Goal: Task Accomplishment & Management: Manage account settings

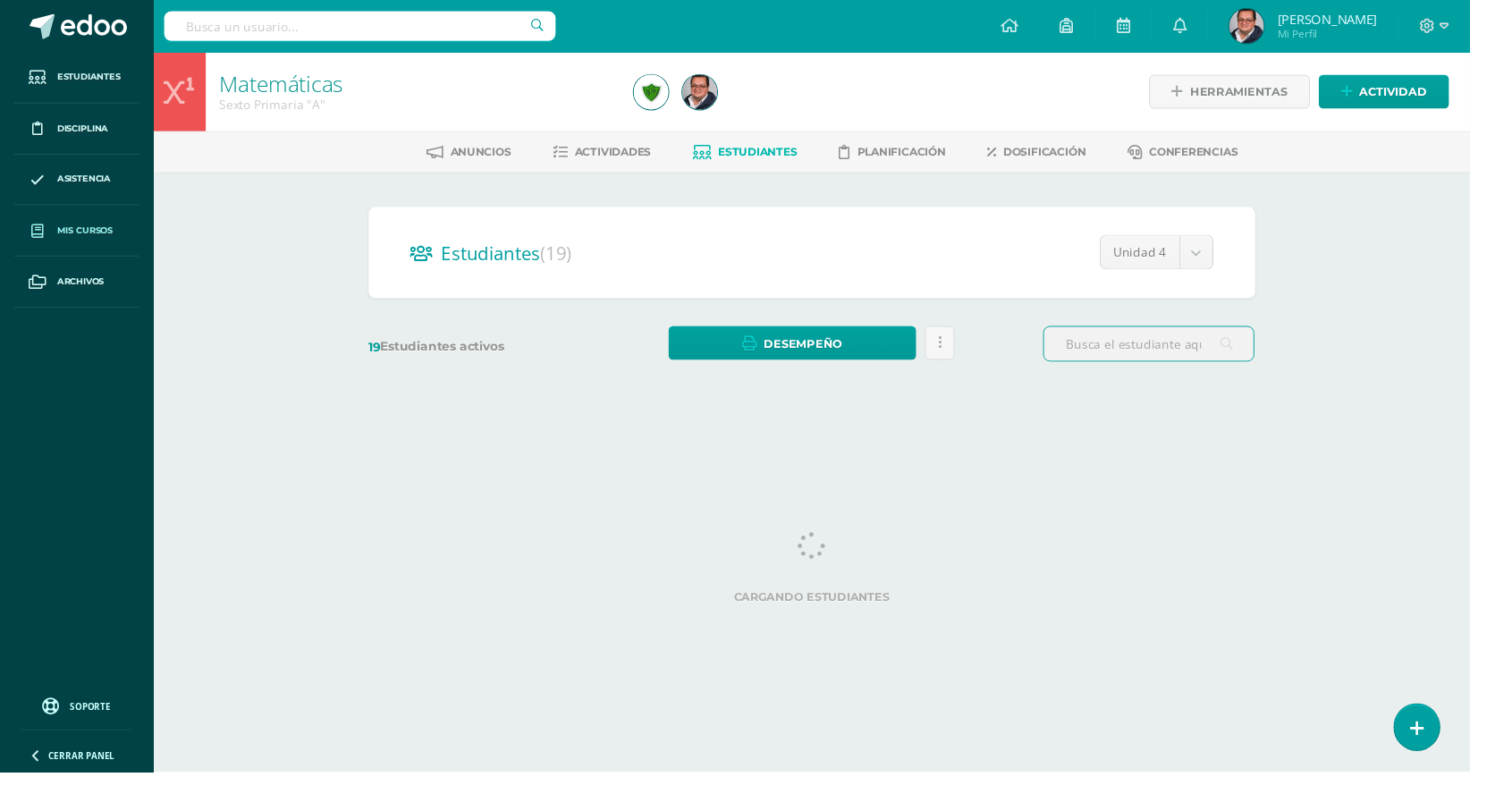
click at [62, 237] on span "Mis cursos" at bounding box center [87, 237] width 57 height 15
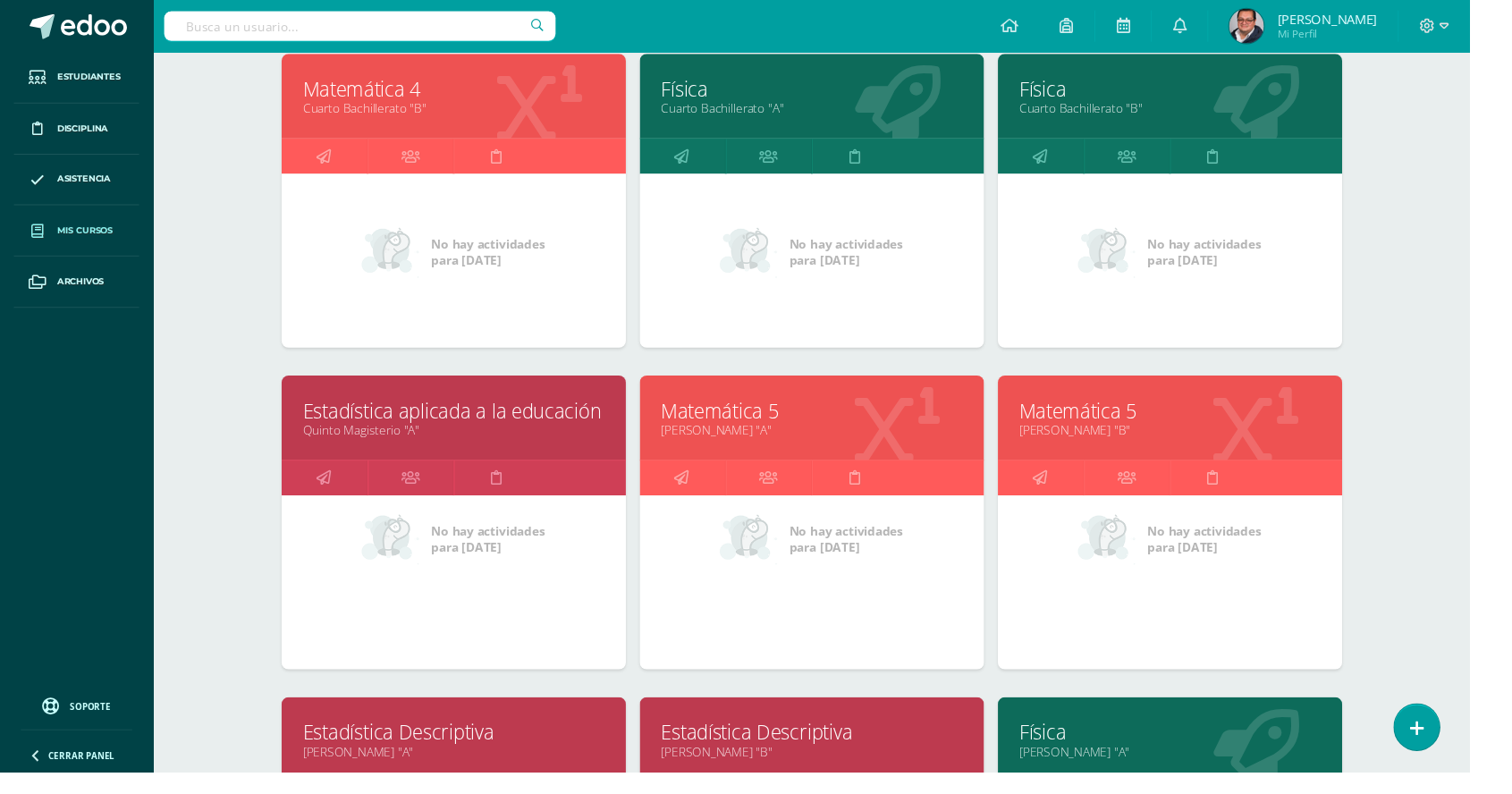
scroll to position [2920, 0]
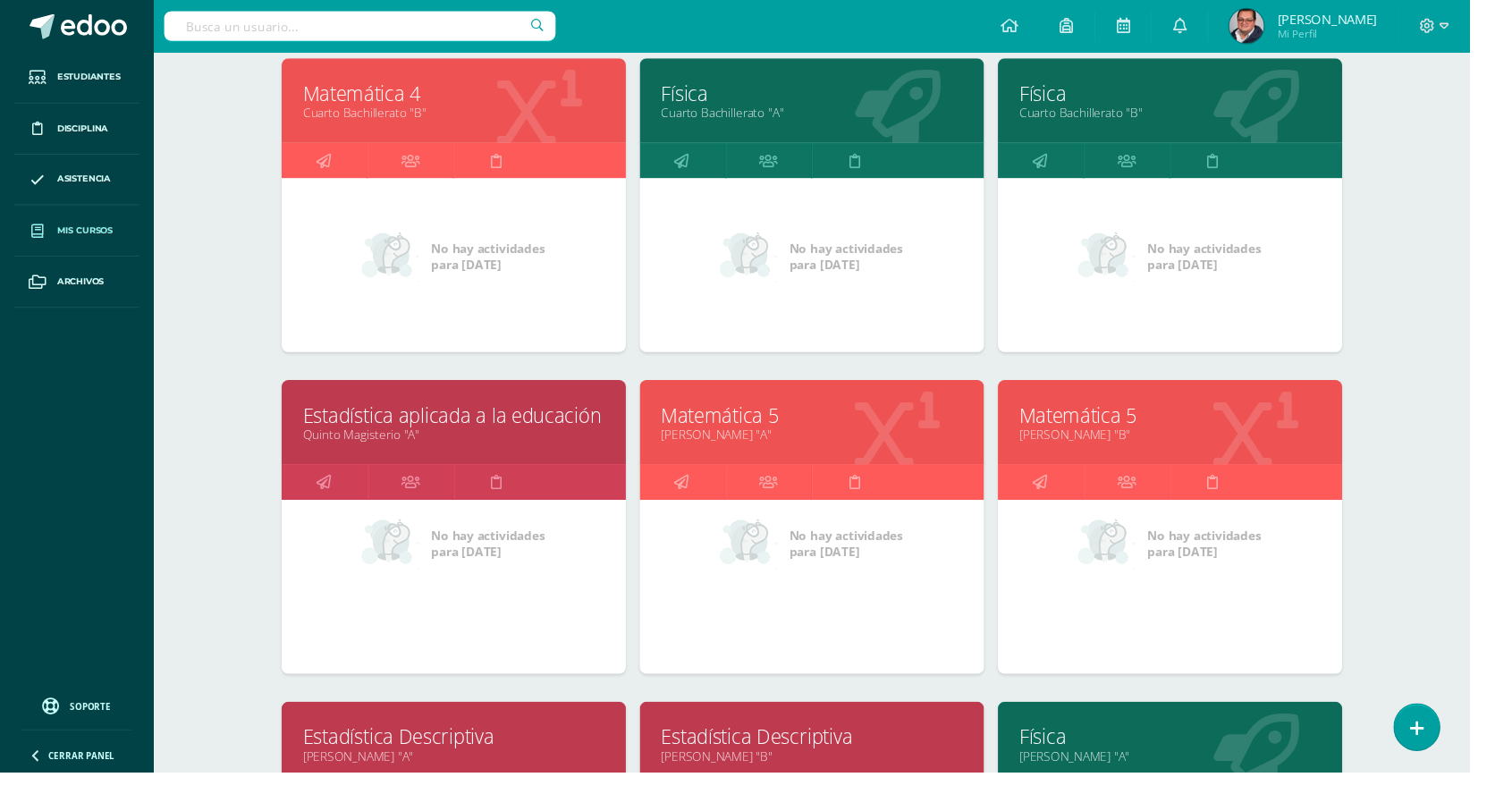
click at [717, 753] on link "Estadística Descriptiva" at bounding box center [834, 758] width 309 height 28
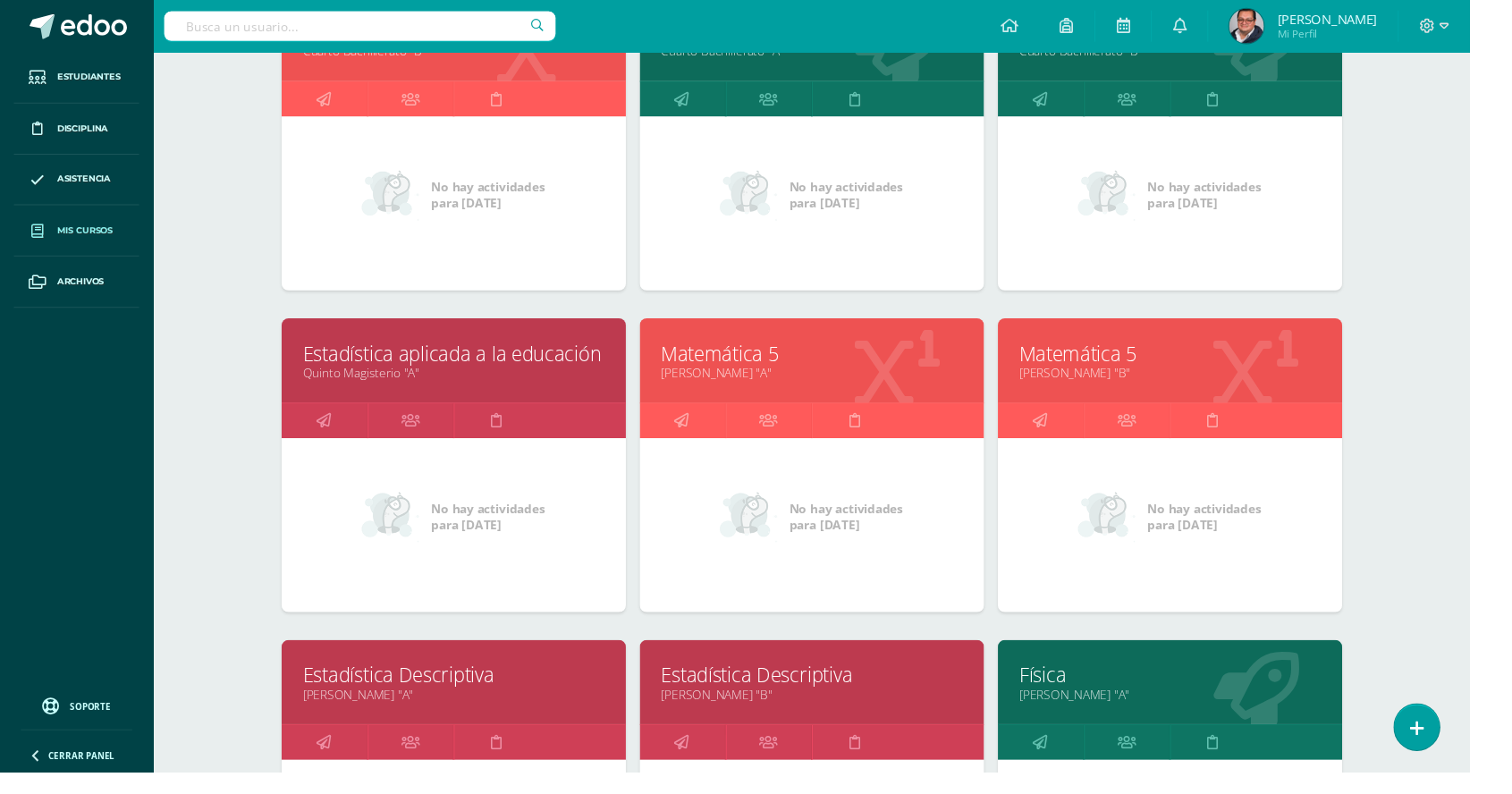
scroll to position [3009, 0]
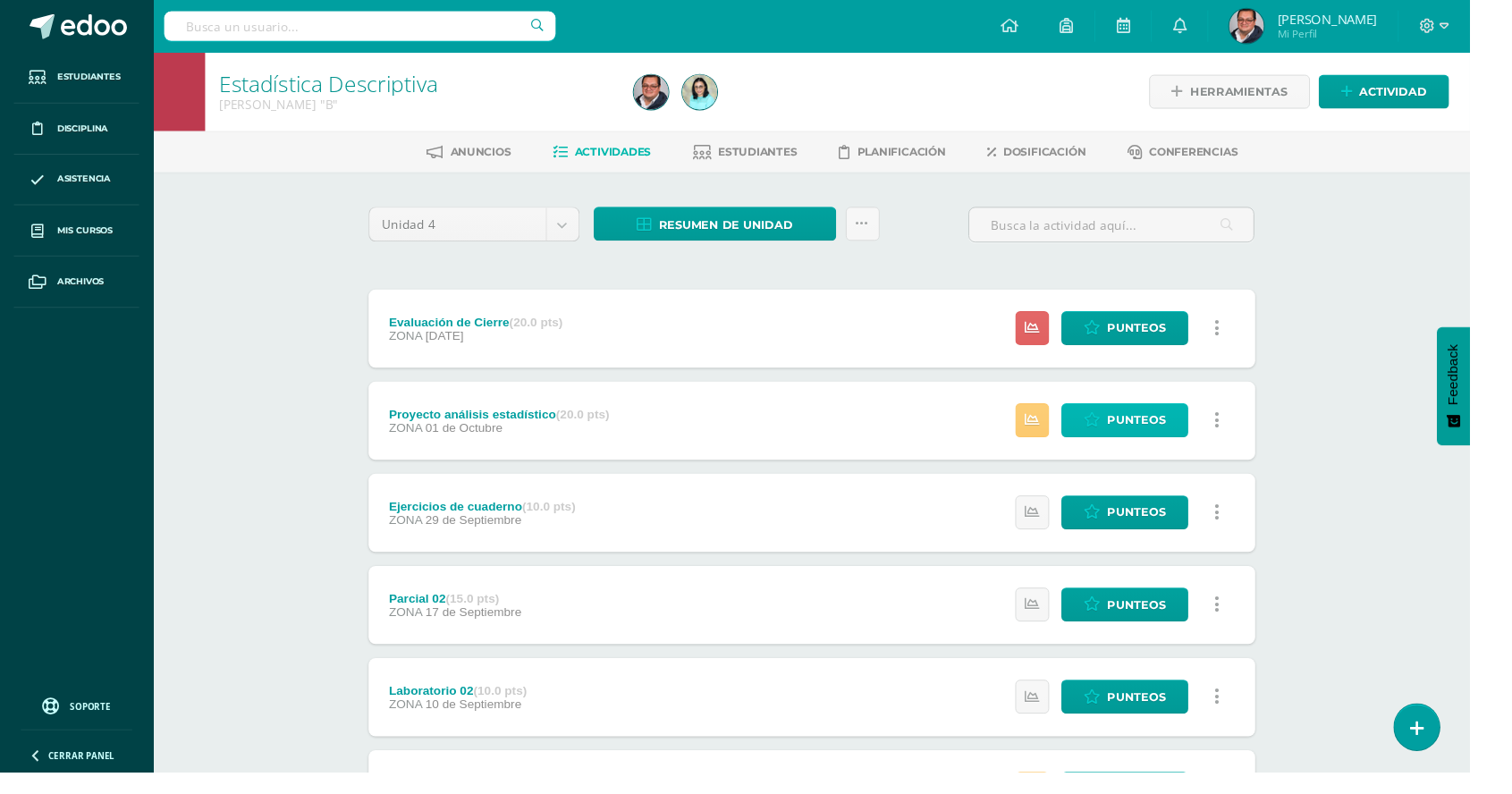
click at [1169, 442] on span "Punteos" at bounding box center [1169, 432] width 60 height 34
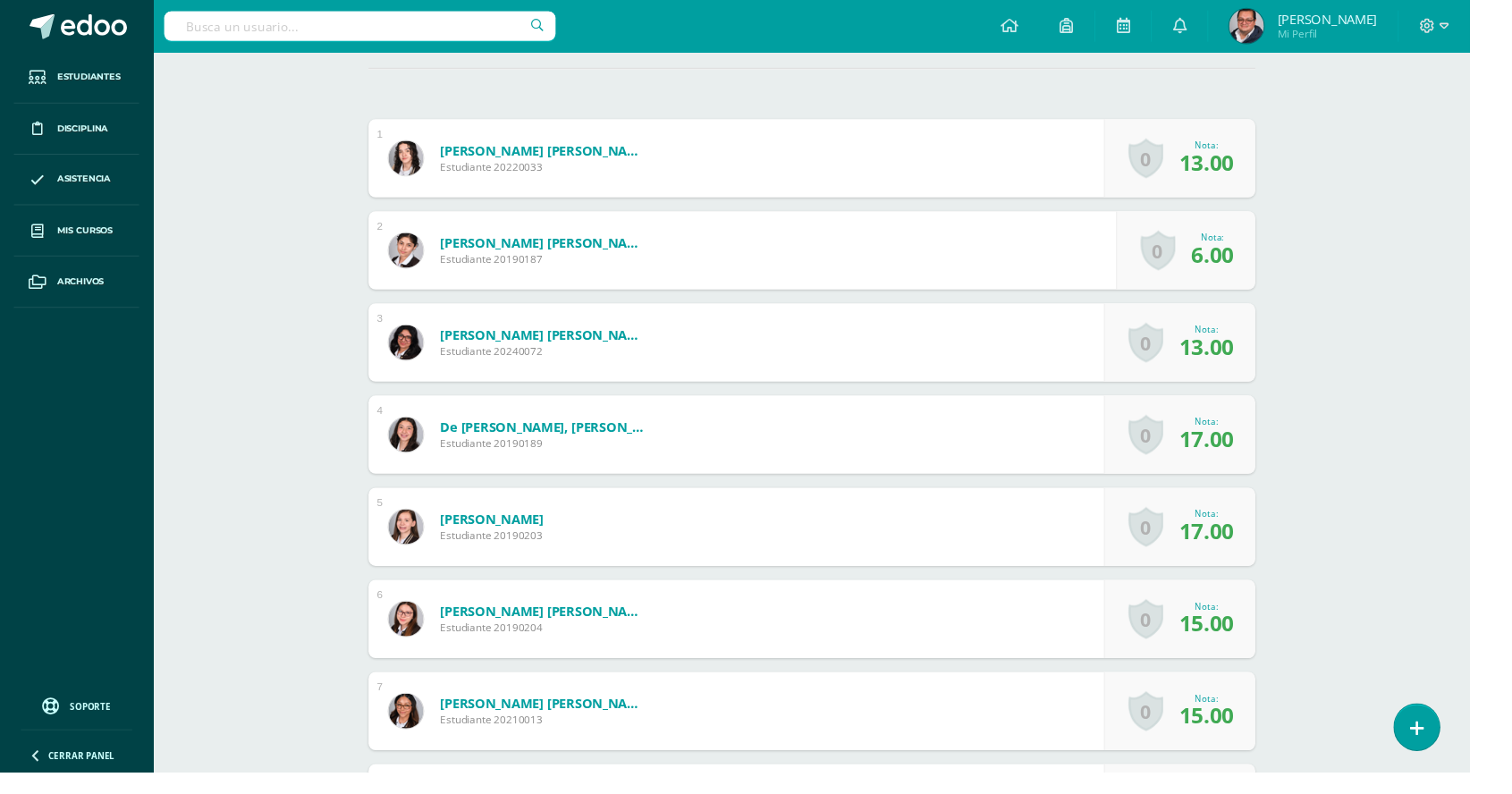
scroll to position [479, 0]
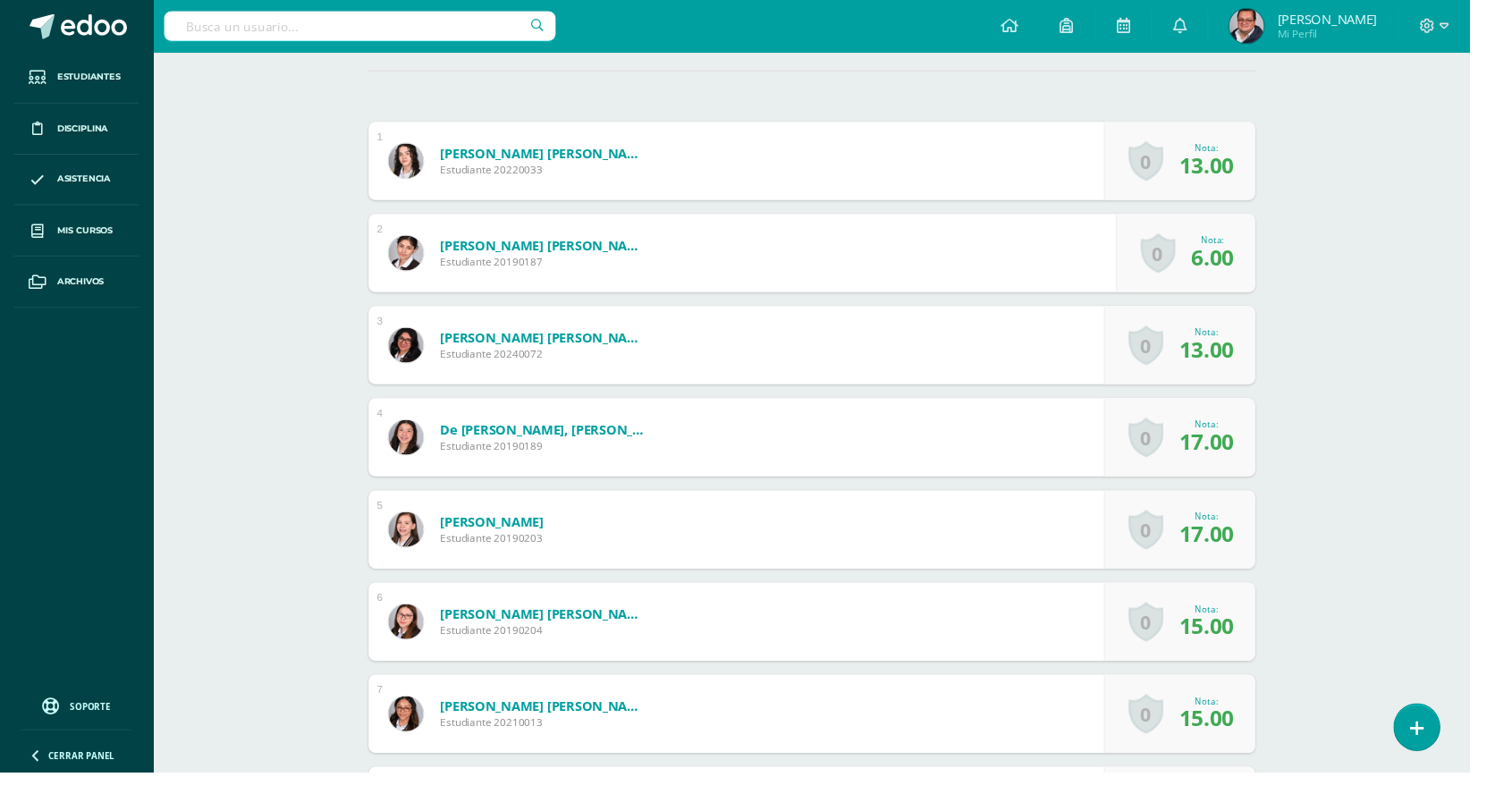
click at [1240, 248] on span "6.00" at bounding box center [1247, 264] width 43 height 31
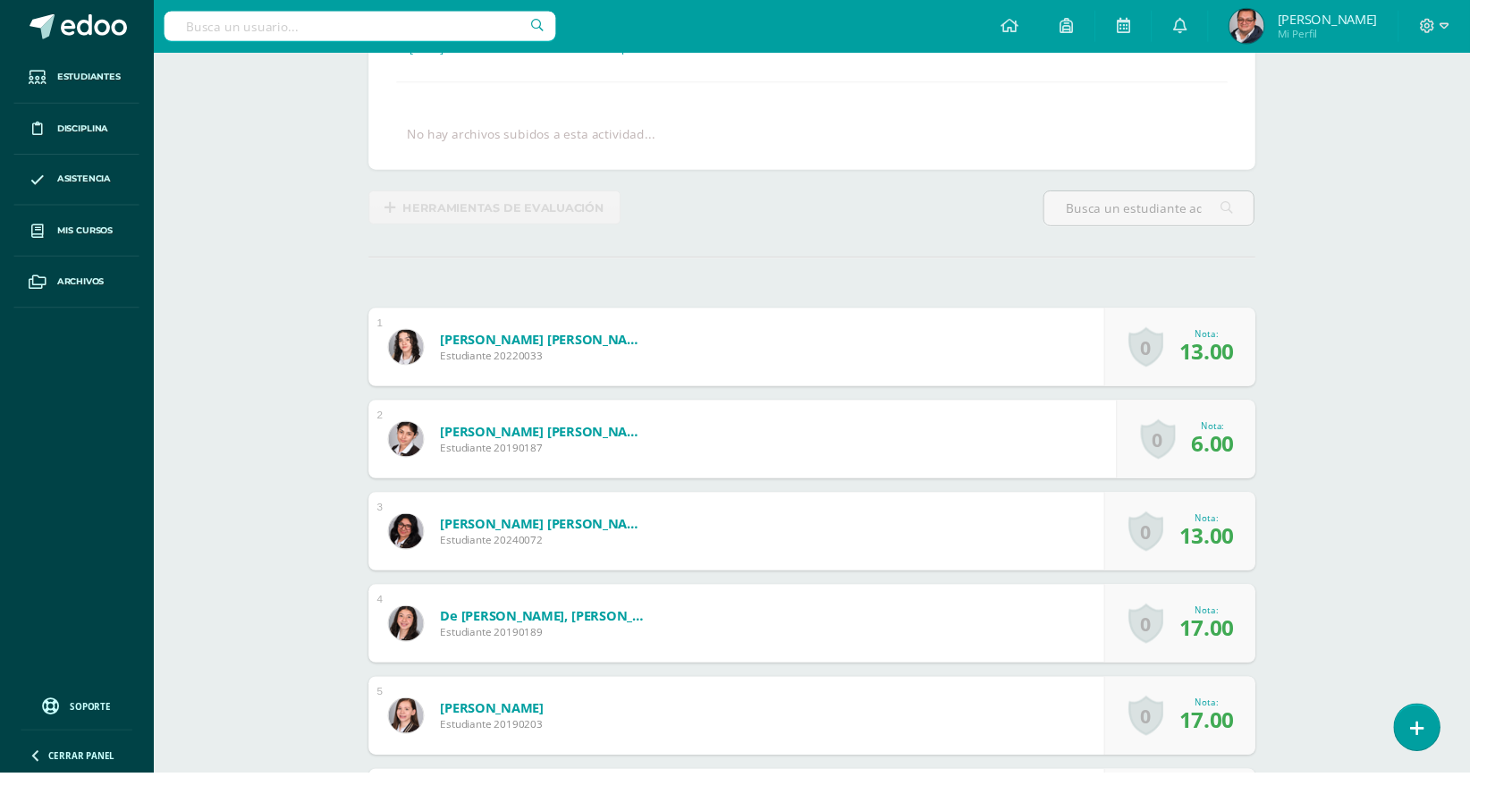
scroll to position [270, 0]
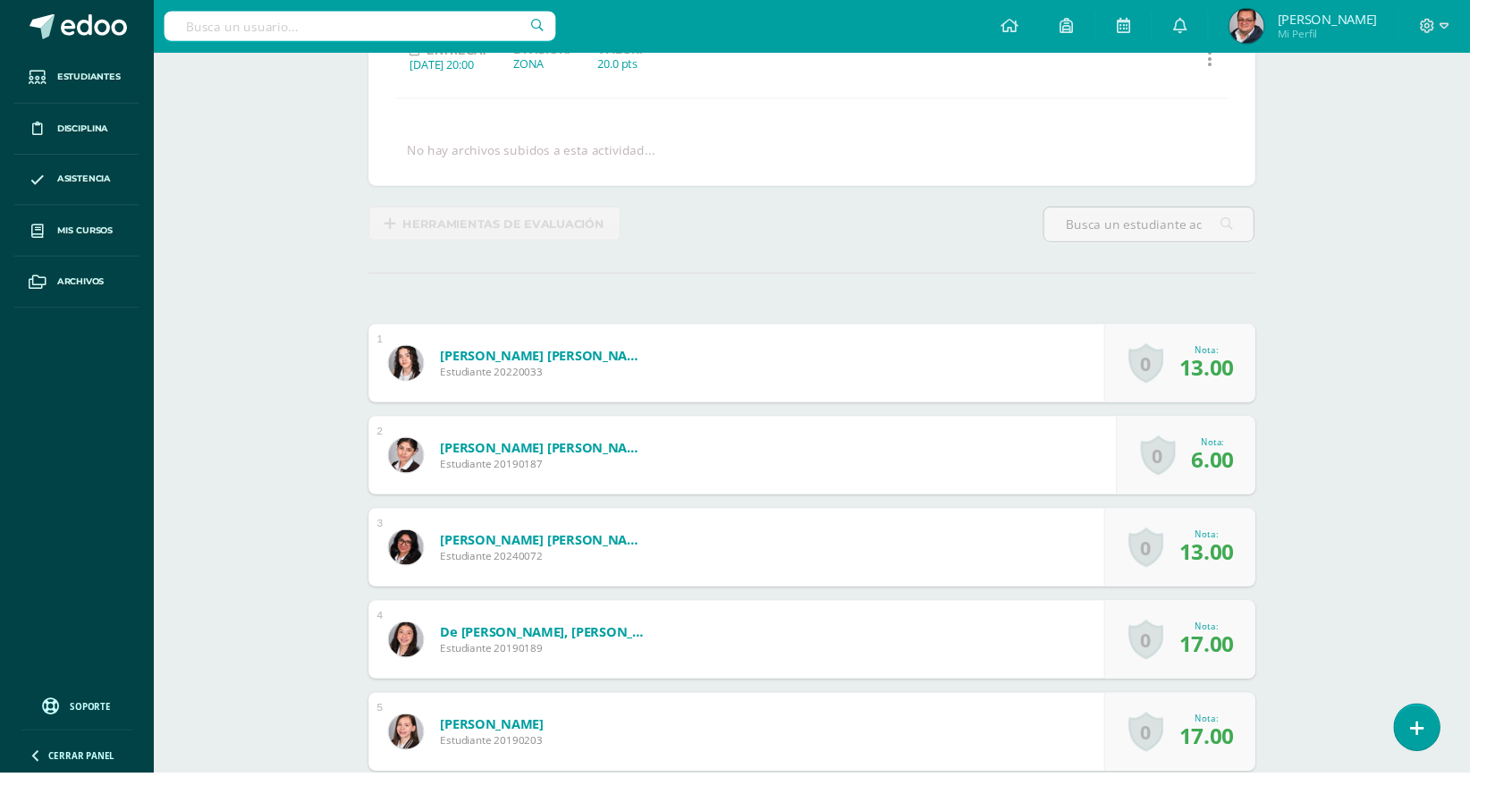
click at [1246, 461] on span "6.00" at bounding box center [1247, 472] width 43 height 31
click at [1187, 465] on link "0" at bounding box center [1190, 468] width 35 height 41
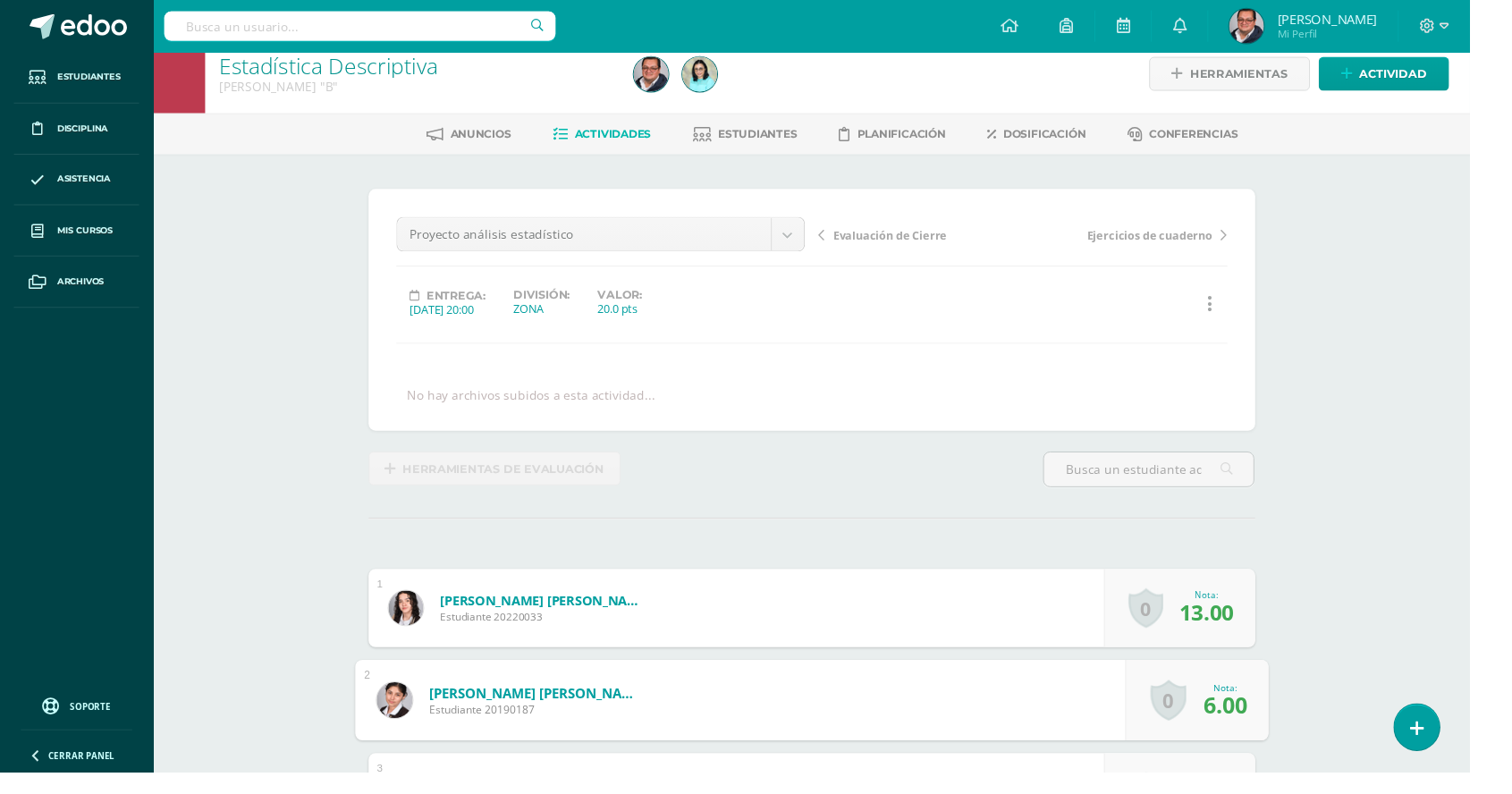
scroll to position [0, 0]
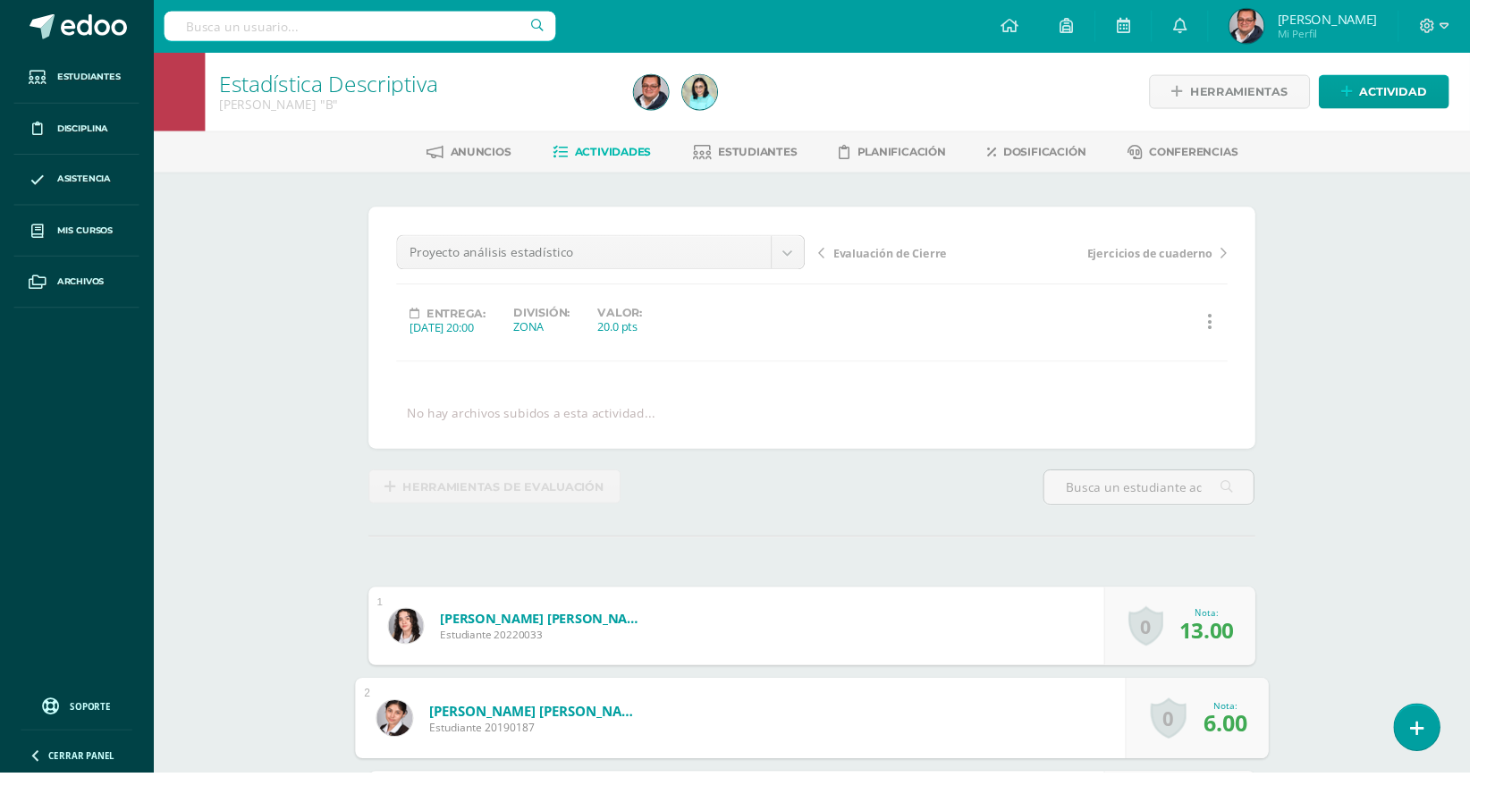
click at [1256, 730] on span "6.00" at bounding box center [1259, 742] width 44 height 32
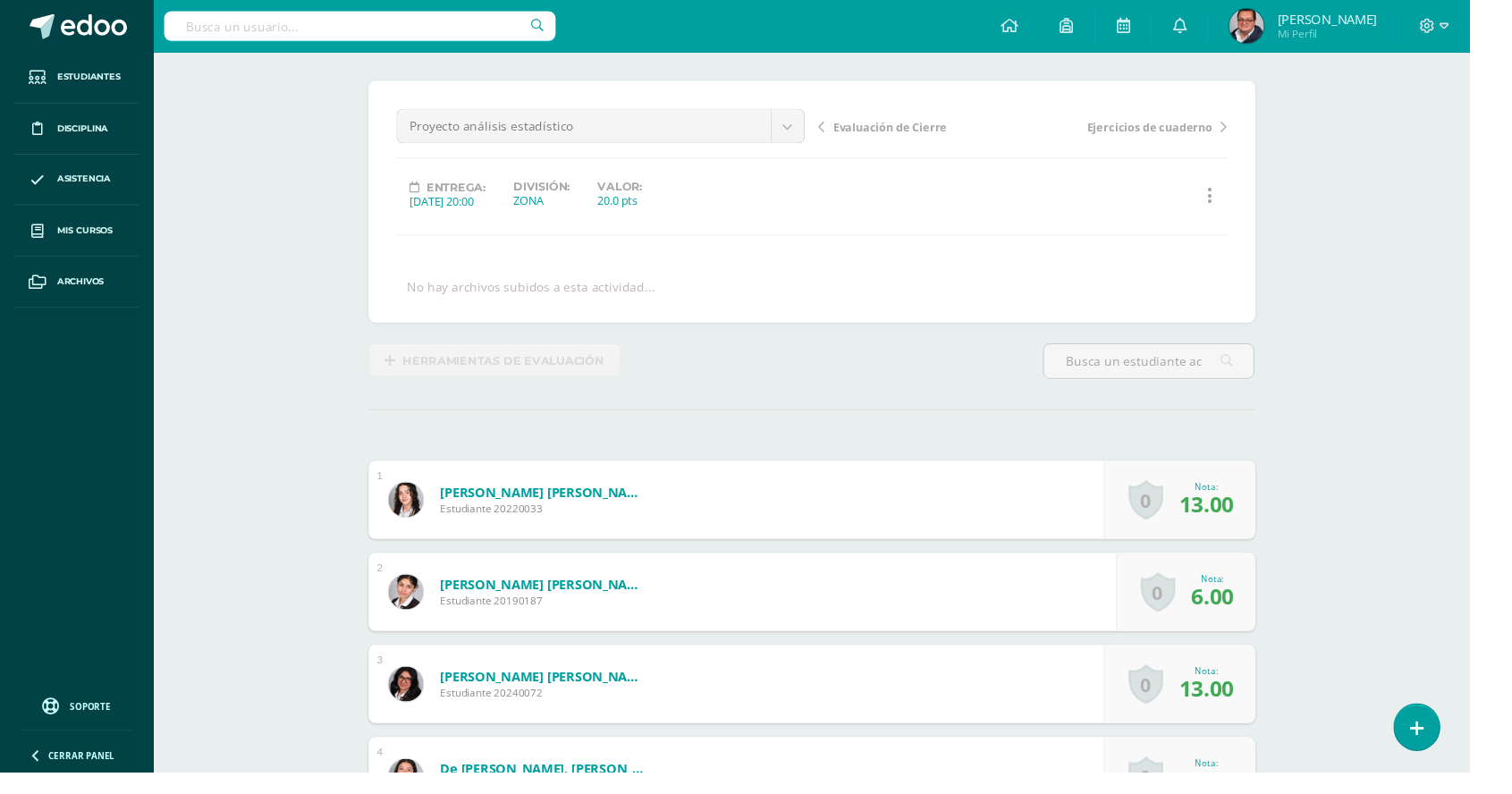
scroll to position [131, 0]
click at [1253, 598] on span "6.00" at bounding box center [1247, 611] width 43 height 31
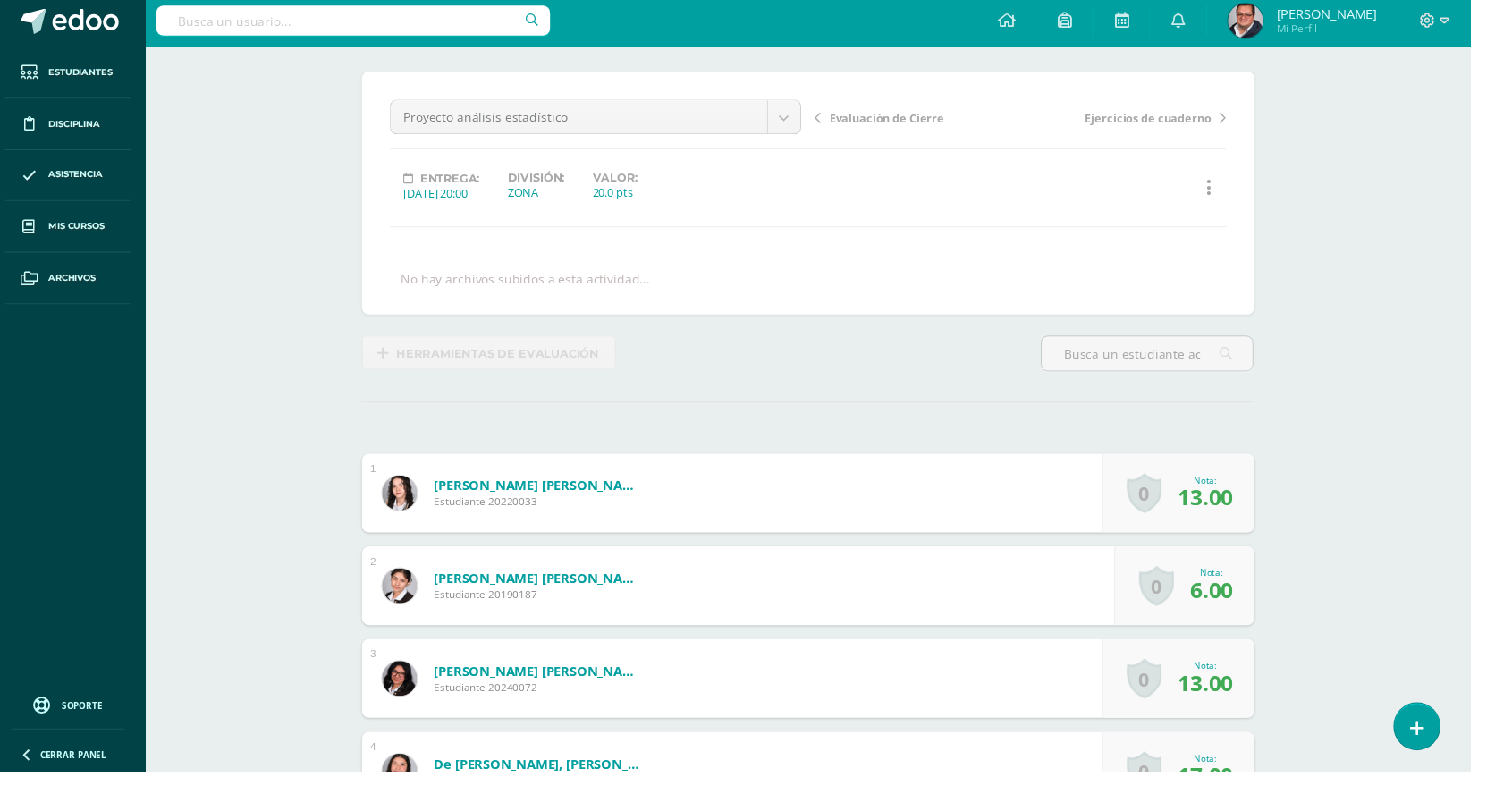
scroll to position [211, 0]
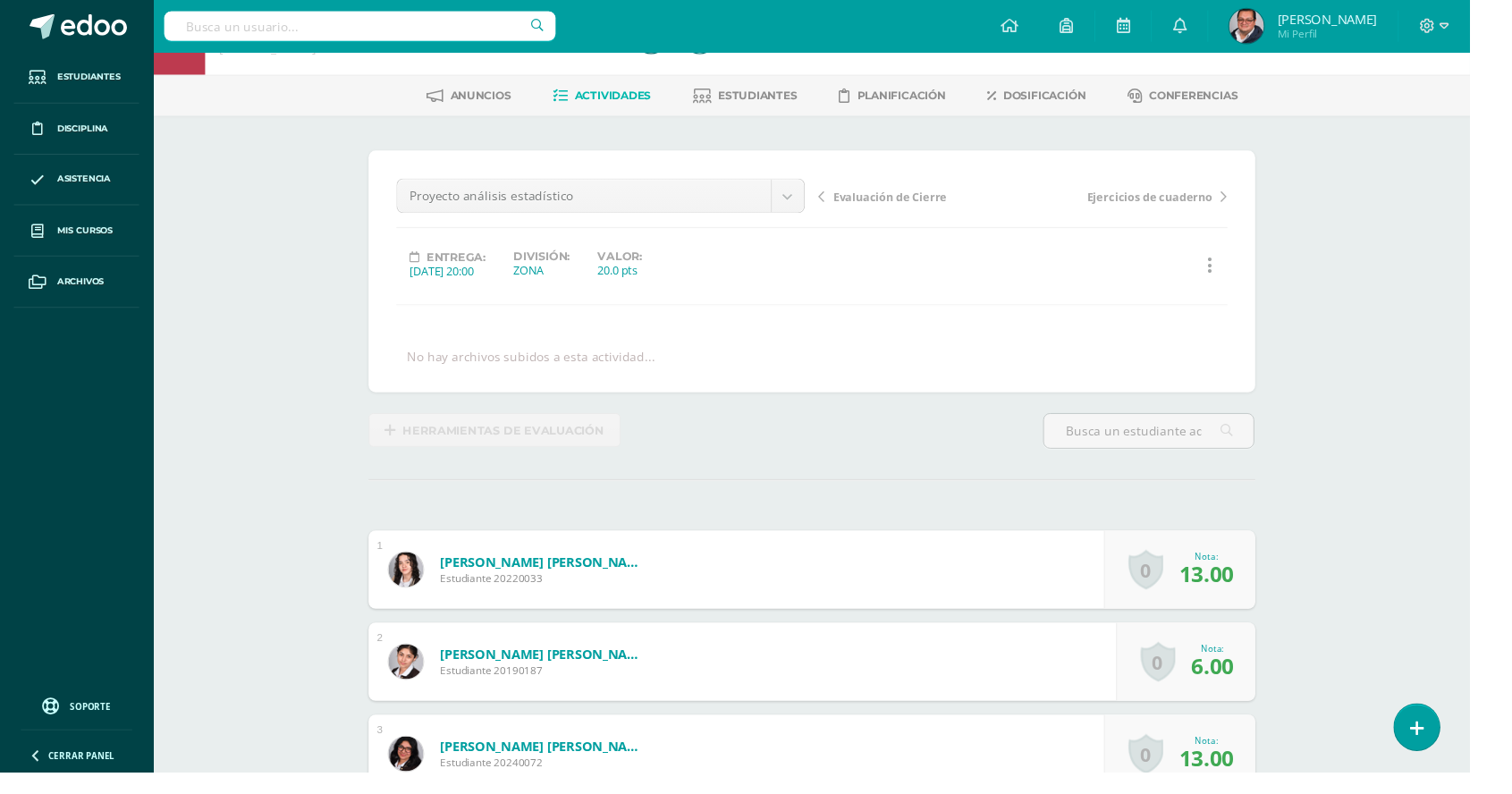
scroll to position [59, 0]
